Goal: Transaction & Acquisition: Book appointment/travel/reservation

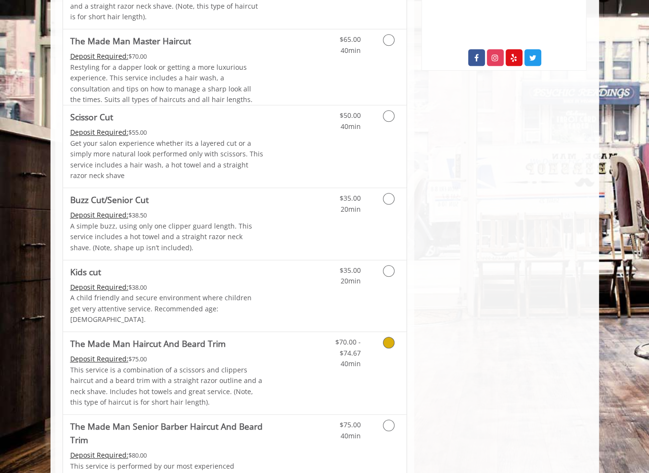
click at [294, 345] on link "Discounted Price" at bounding box center [291, 373] width 57 height 82
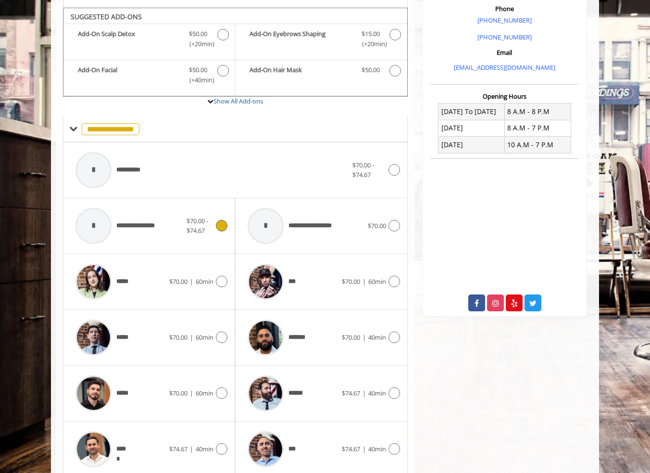
scroll to position [290, 0]
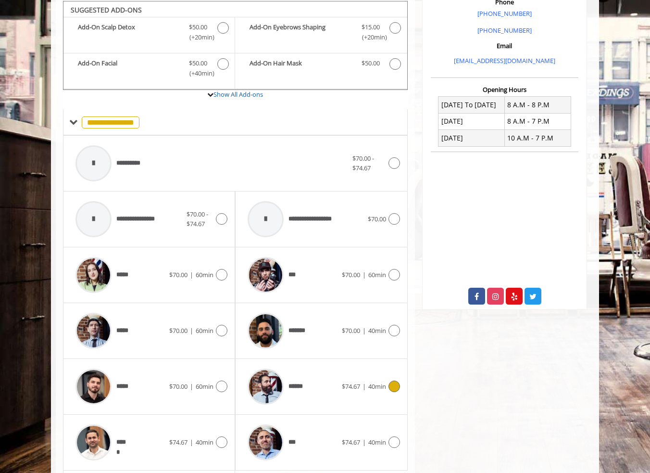
click at [392, 386] on icon at bounding box center [394, 386] width 12 height 12
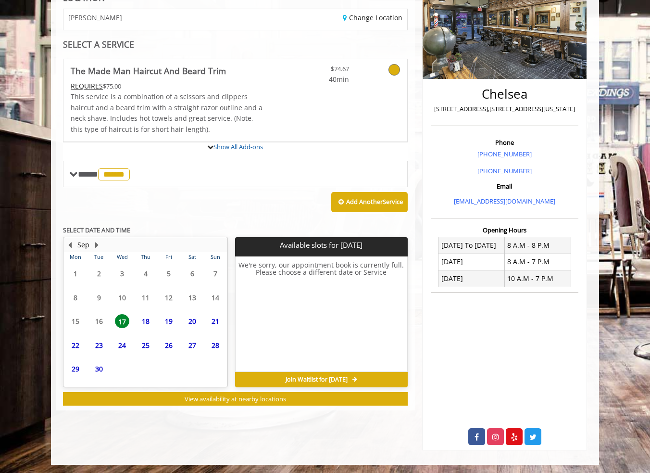
scroll to position [198, 0]
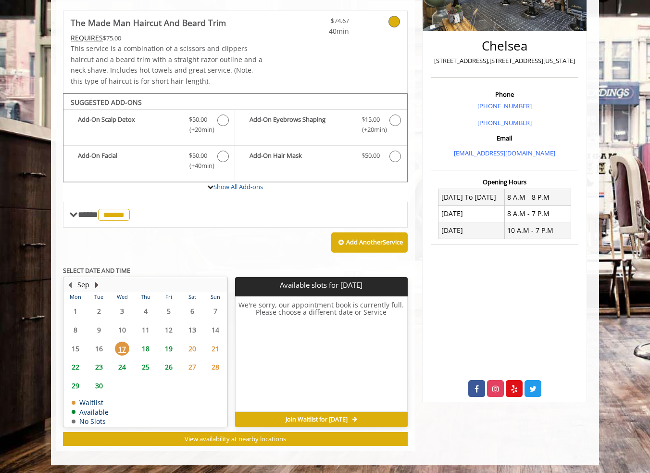
click at [94, 283] on button "Next Month" at bounding box center [97, 284] width 8 height 11
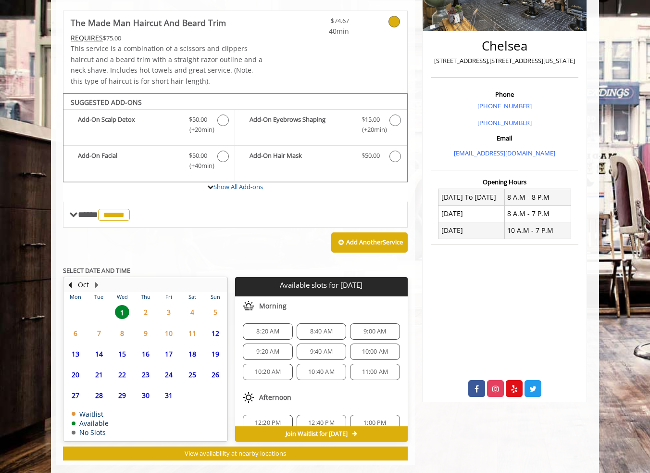
click at [143, 330] on span "9" at bounding box center [145, 333] width 14 height 14
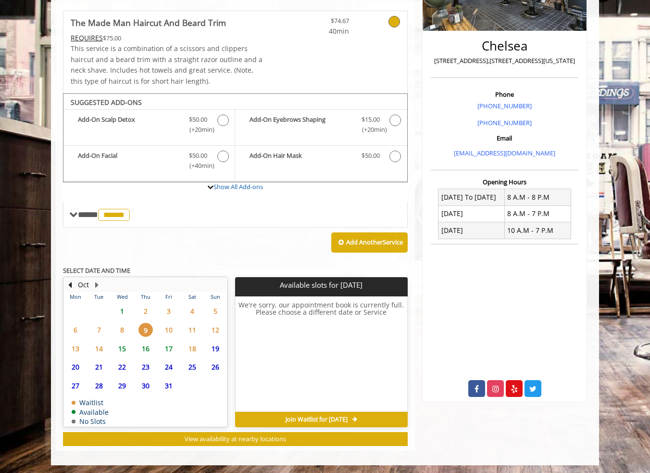
click at [125, 305] on span "1" at bounding box center [122, 311] width 14 height 14
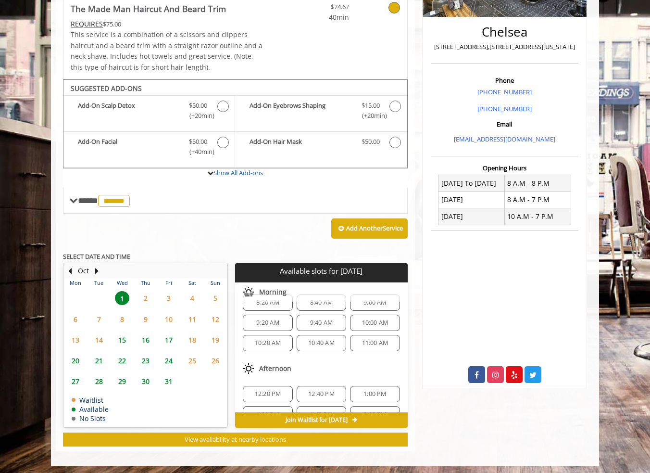
scroll to position [48, 0]
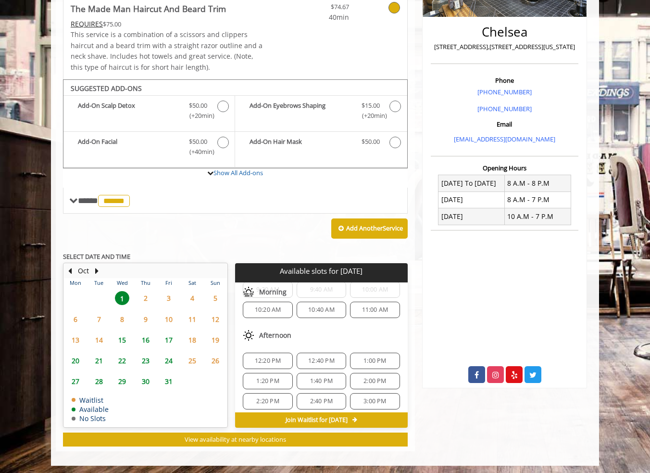
click at [374, 357] on span "1:00 PM" at bounding box center [374, 361] width 23 height 8
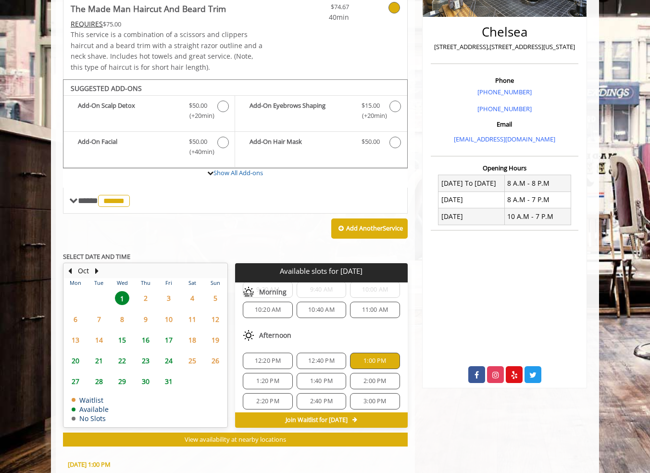
scroll to position [386, 0]
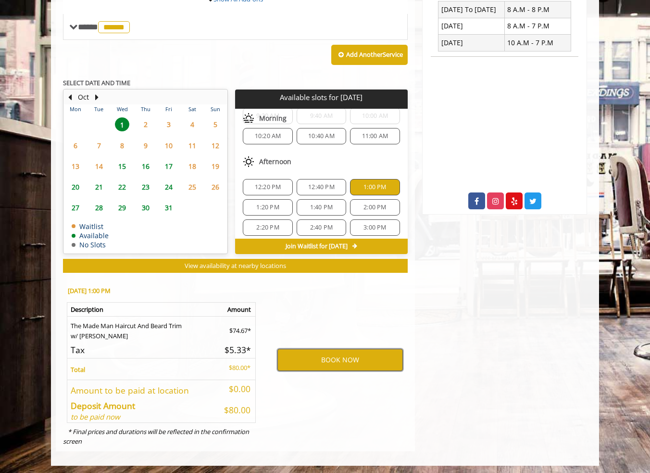
click at [335, 359] on button "BOOK NOW" at bounding box center [339, 360] width 125 height 22
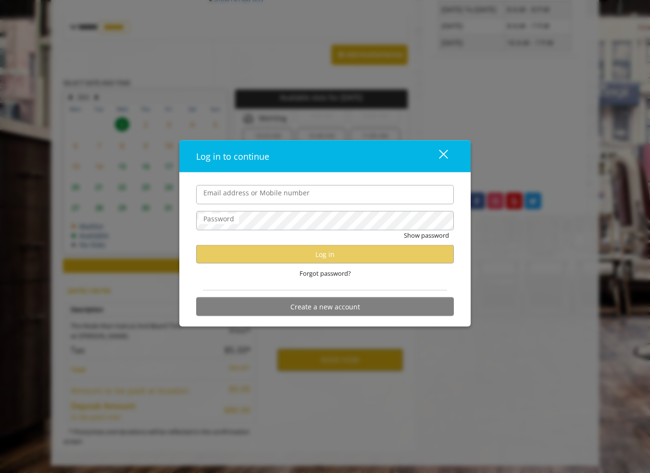
type input "**********"
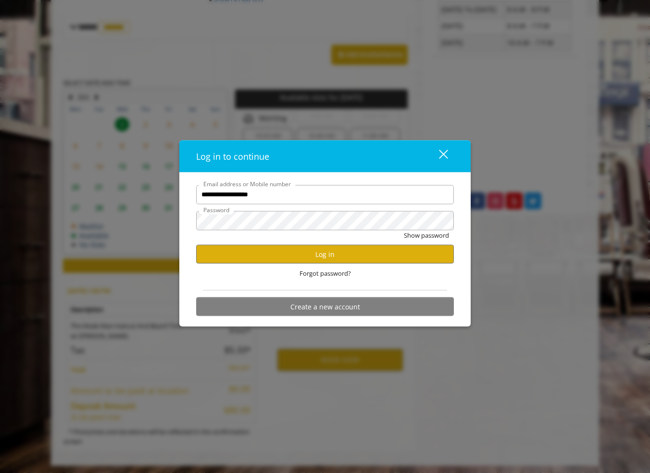
scroll to position [0, 0]
click at [319, 253] on button "Log in" at bounding box center [325, 254] width 258 height 19
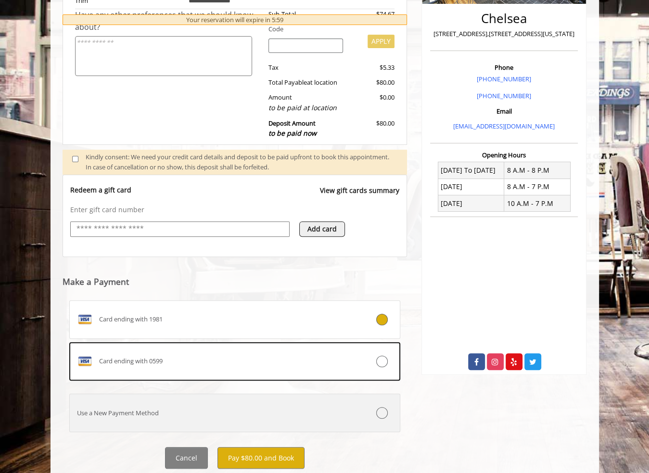
scroll to position [250, 0]
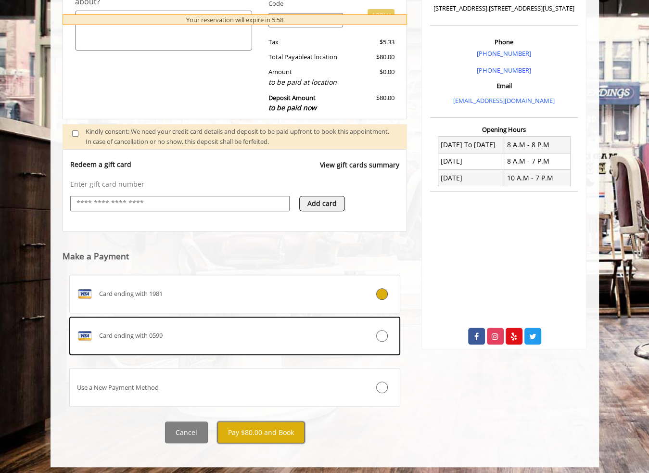
click at [276, 432] on button "Pay $80.00 and Book" at bounding box center [260, 432] width 87 height 22
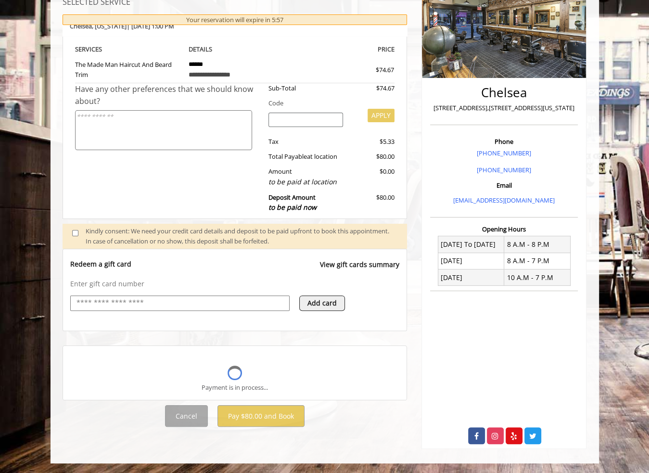
scroll to position [150, 0]
